Goal: Task Accomplishment & Management: Complete application form

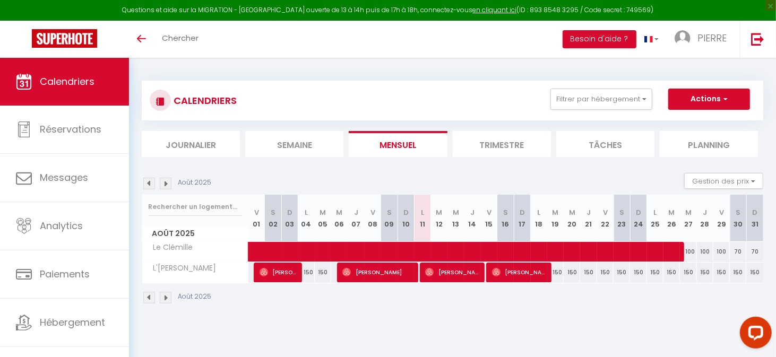
click at [487, 143] on li "Trimestre" at bounding box center [502, 144] width 98 height 26
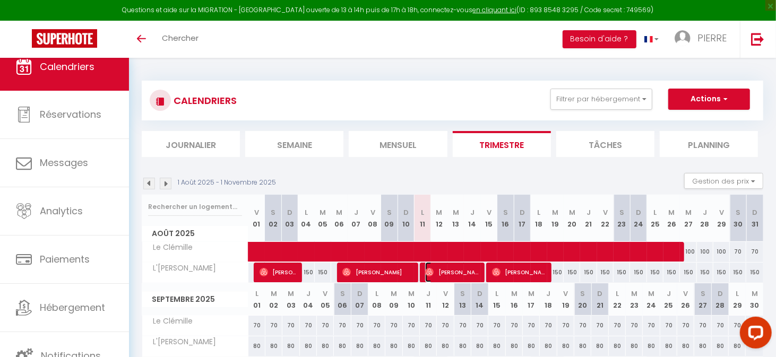
click at [455, 271] on span "[PERSON_NAME]" at bounding box center [452, 272] width 55 height 20
select select "OK"
select select "0"
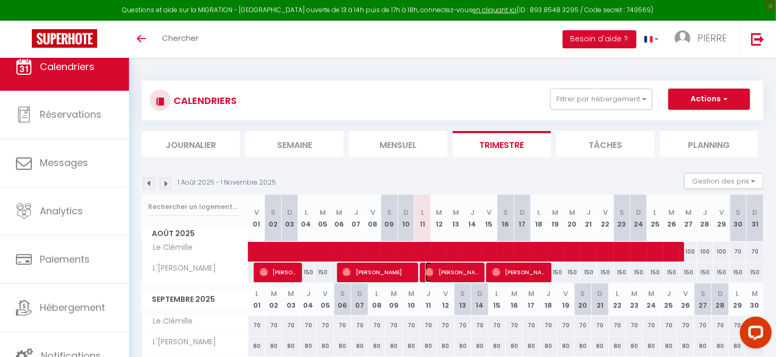
select select "1"
select select
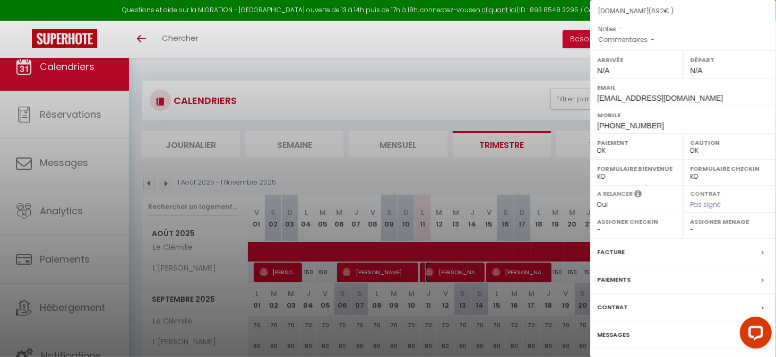
scroll to position [135, 0]
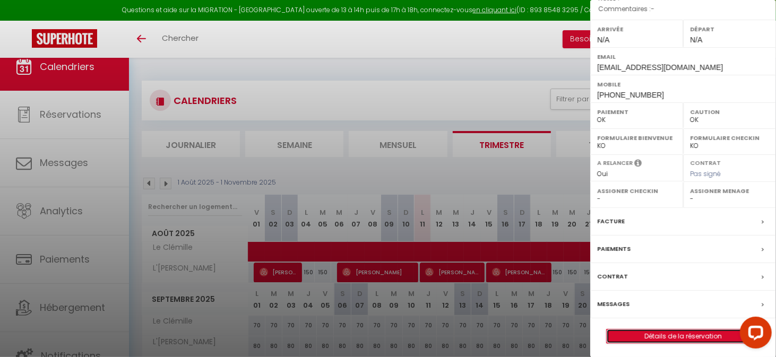
click at [654, 337] on link "Détails de la réservation" at bounding box center [683, 337] width 153 height 14
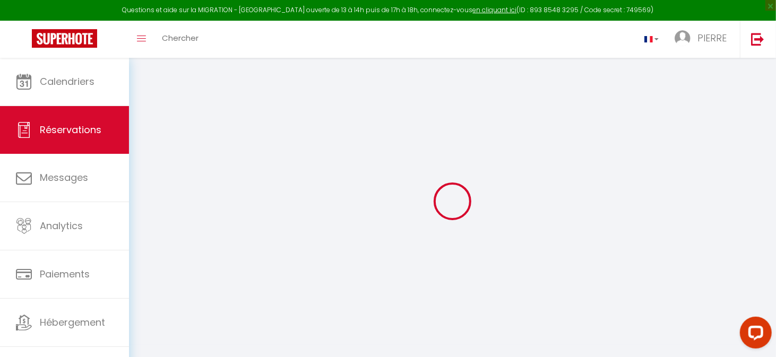
type input "[PERSON_NAME]"
type input "[EMAIL_ADDRESS][DOMAIN_NAME]"
type input "[PHONE_NUMBER]"
select select
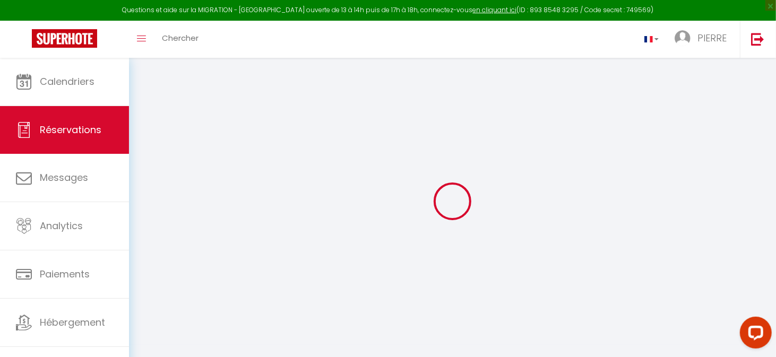
type input "24.48"
select select "40230"
select select "1"
select select
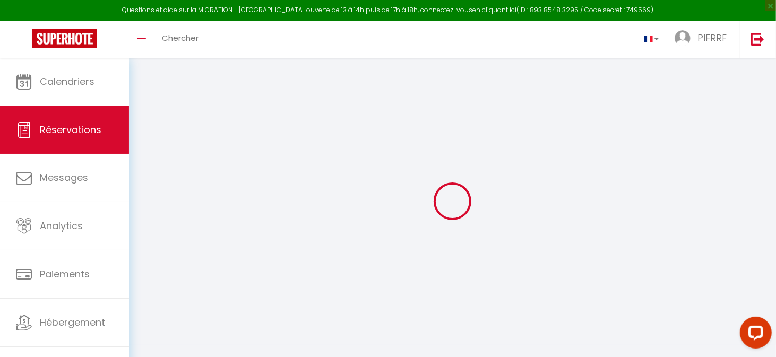
type input "2"
type input "3"
select select "12"
select select
type input "600"
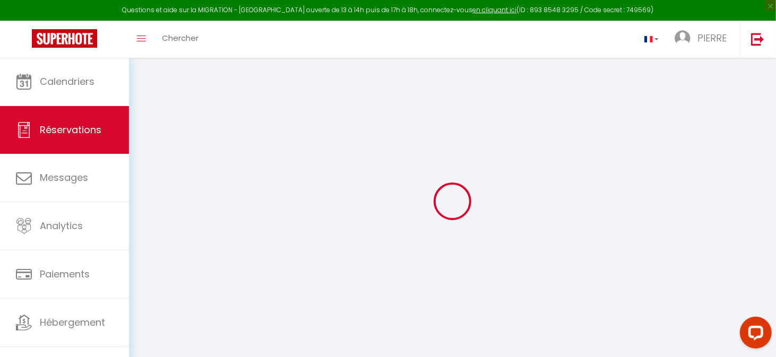
checkbox input "false"
select select "1"
type input "0"
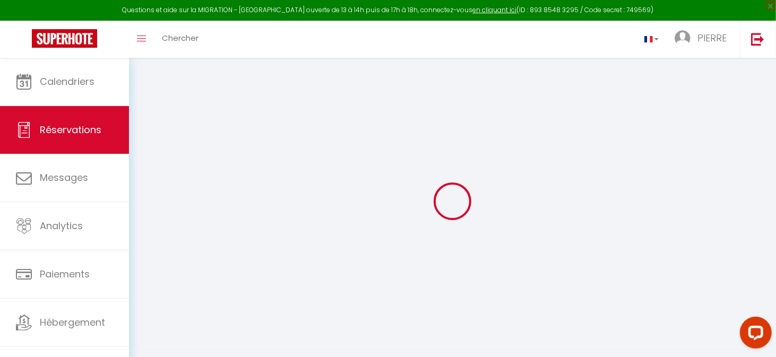
select select
select select "15"
checkbox input "false"
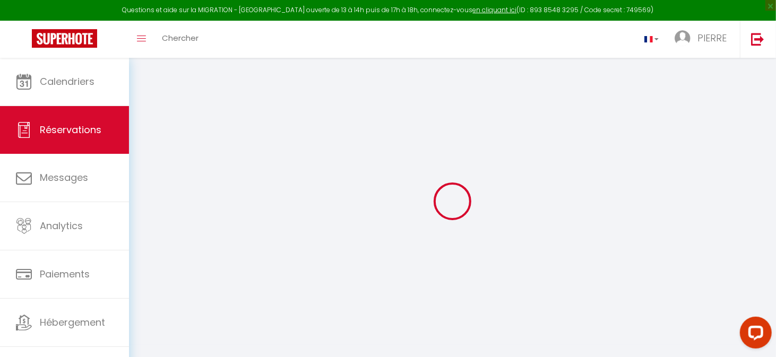
select select
checkbox input "false"
select select
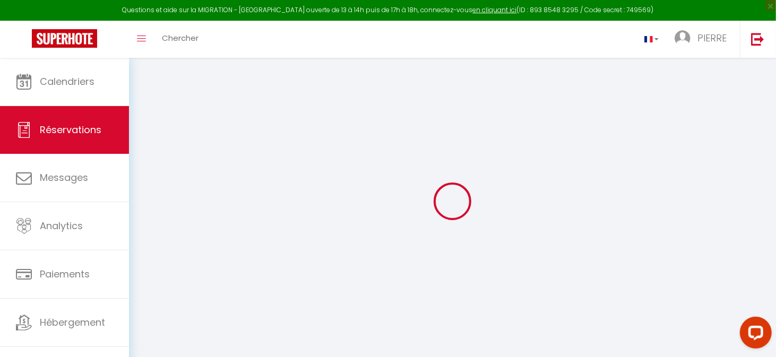
select select
checkbox input "false"
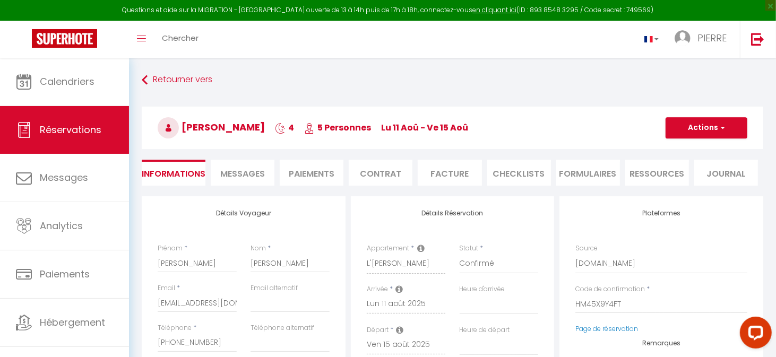
select select
checkbox input "false"
select select
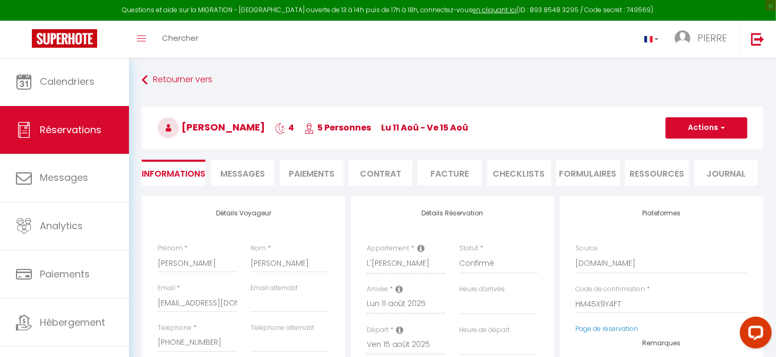
type input "80"
type input "12"
select select
checkbox input "false"
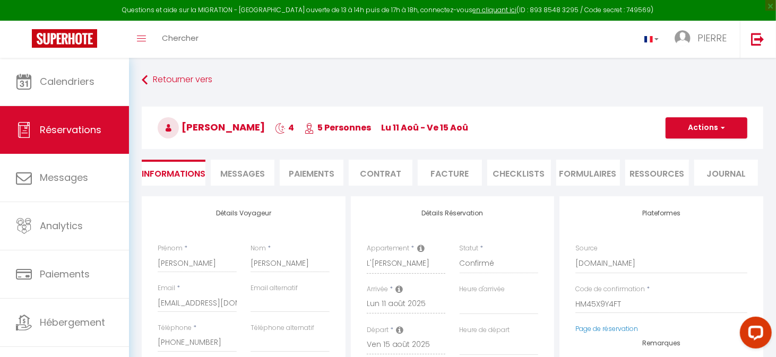
select select
checkbox input "false"
select select
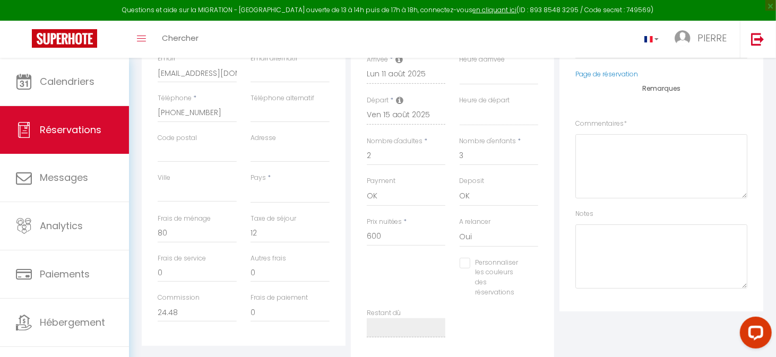
scroll to position [212, 0]
